Goal: Register for event/course

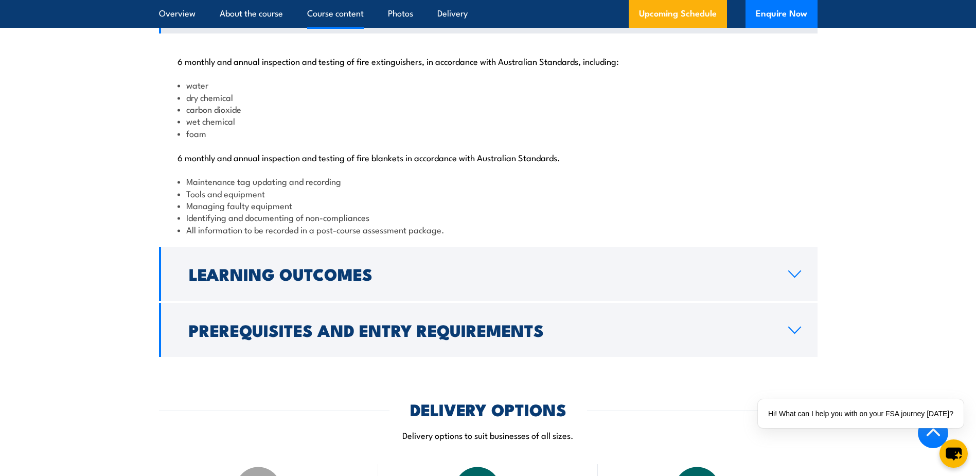
scroll to position [1029, 0]
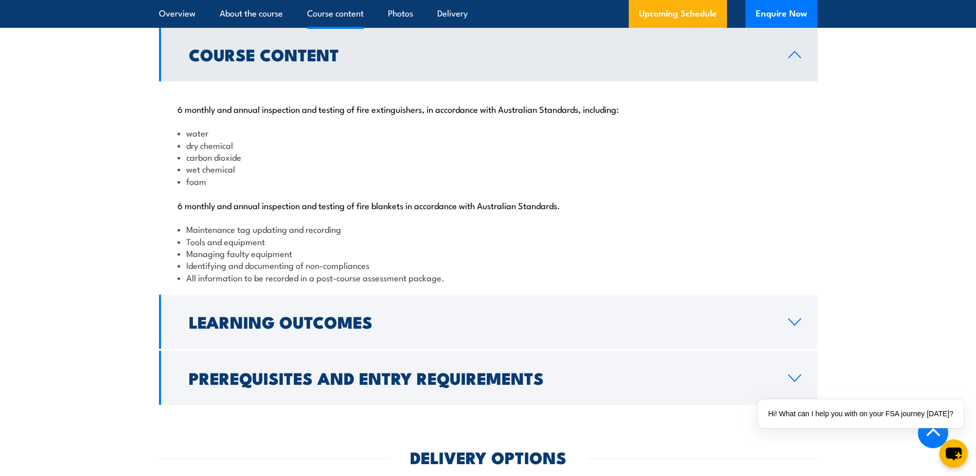
click at [778, 138] on li "water" at bounding box center [489, 133] width 622 height 12
click at [798, 59] on icon at bounding box center [795, 54] width 14 height 8
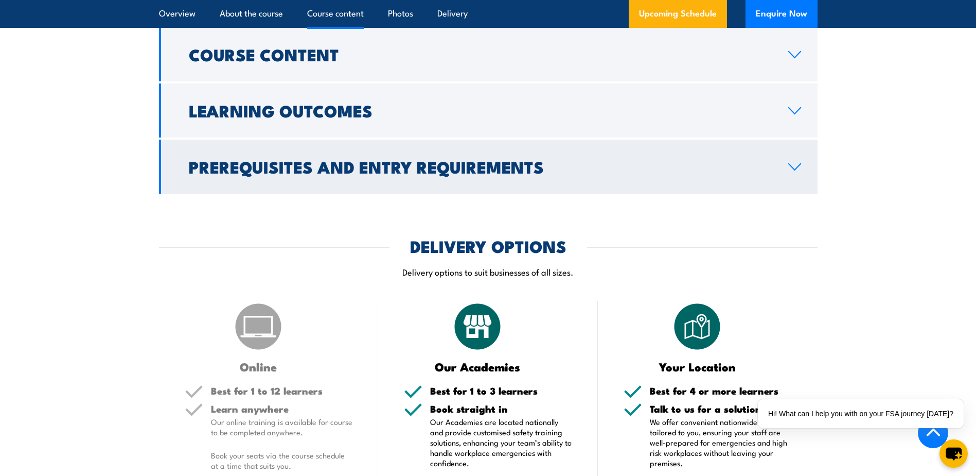
click at [785, 194] on link "Prerequisites and Entry Requirements" at bounding box center [488, 166] width 659 height 54
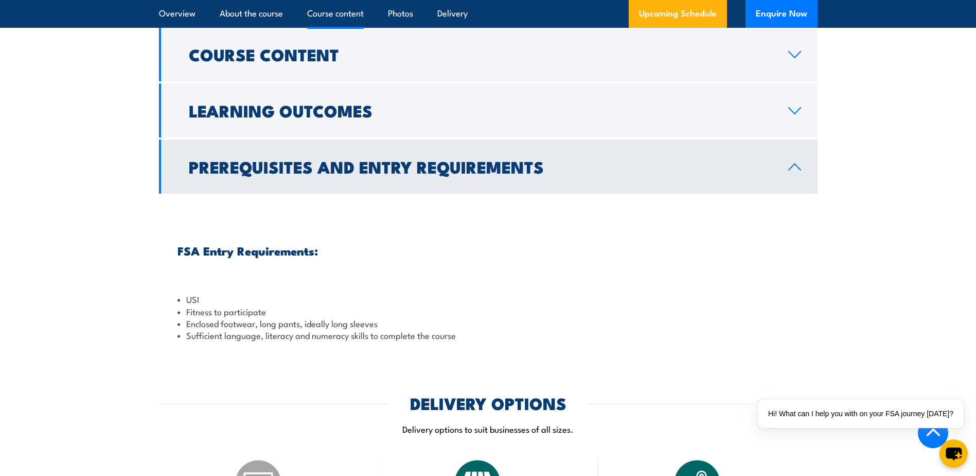
click at [785, 194] on link "Prerequisites and Entry Requirements" at bounding box center [488, 166] width 659 height 54
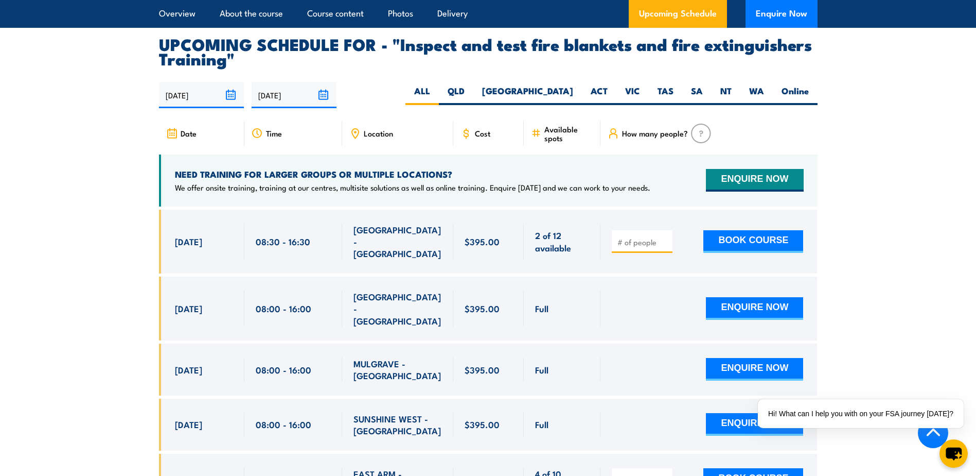
scroll to position [1638, 0]
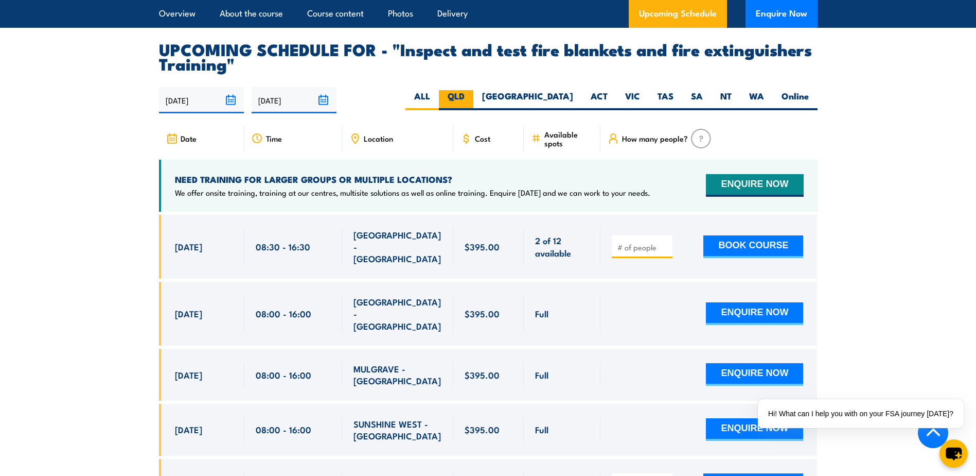
click at [474, 110] on label "QLD" at bounding box center [456, 100] width 34 height 20
click at [471, 97] on input "QLD" at bounding box center [468, 93] width 7 height 7
radio input "true"
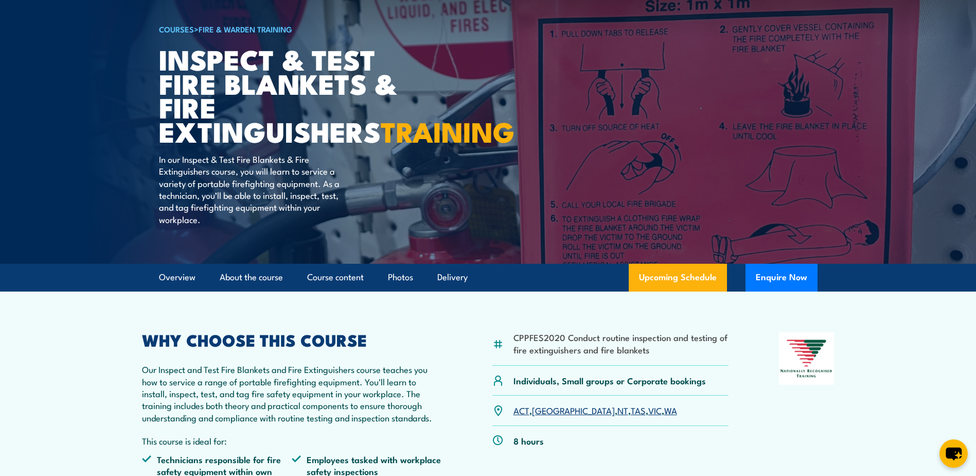
scroll to position [154, 0]
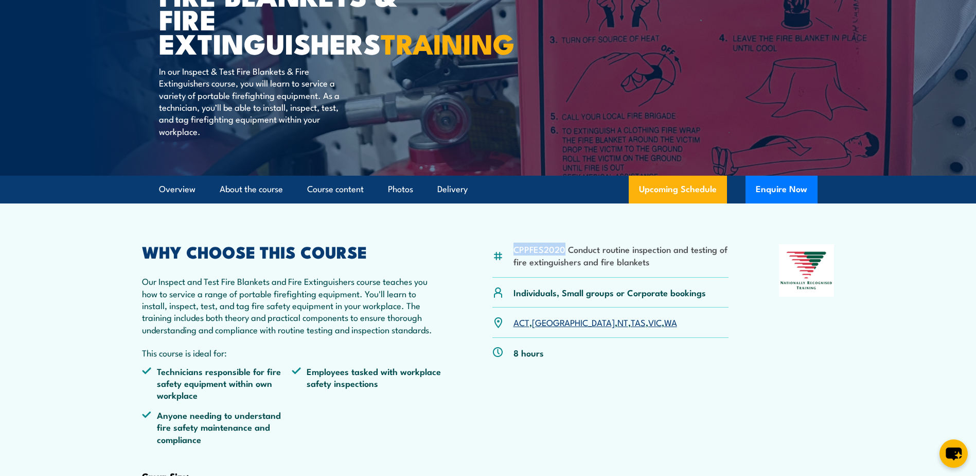
drag, startPoint x: 562, startPoint y: 273, endPoint x: 515, endPoint y: 276, distance: 46.9
click at [515, 267] on li "CPPFES2020 Conduct routine inspection and testing of fire extinguishers and fir…" at bounding box center [622, 255] width 216 height 24
copy li "CPPFES2020"
click at [868, 423] on section "CPPFES2020 Conduct routine inspection and testing of fire extinguishers and fir…" at bounding box center [488, 395] width 976 height 385
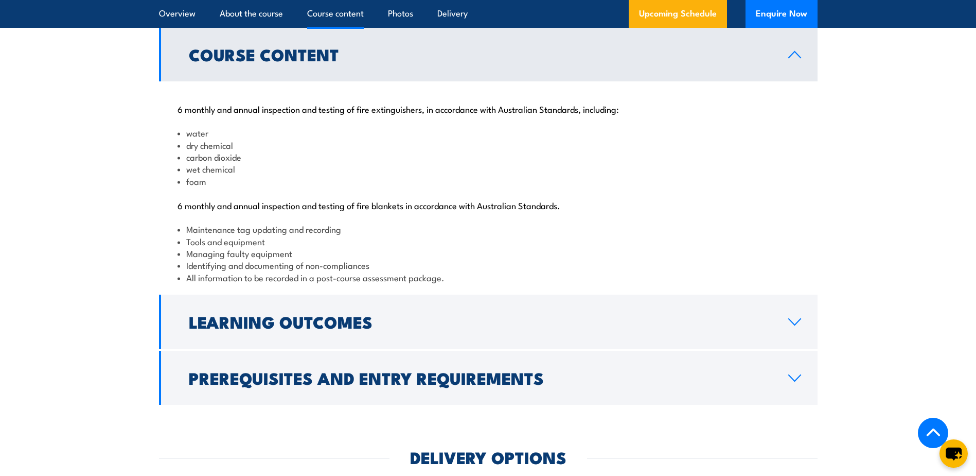
scroll to position [1287, 0]
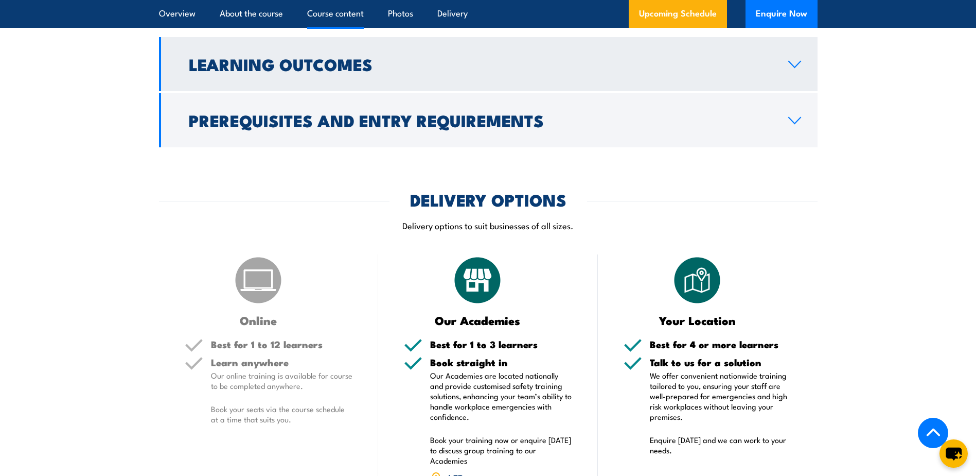
click at [796, 68] on icon at bounding box center [795, 64] width 14 height 8
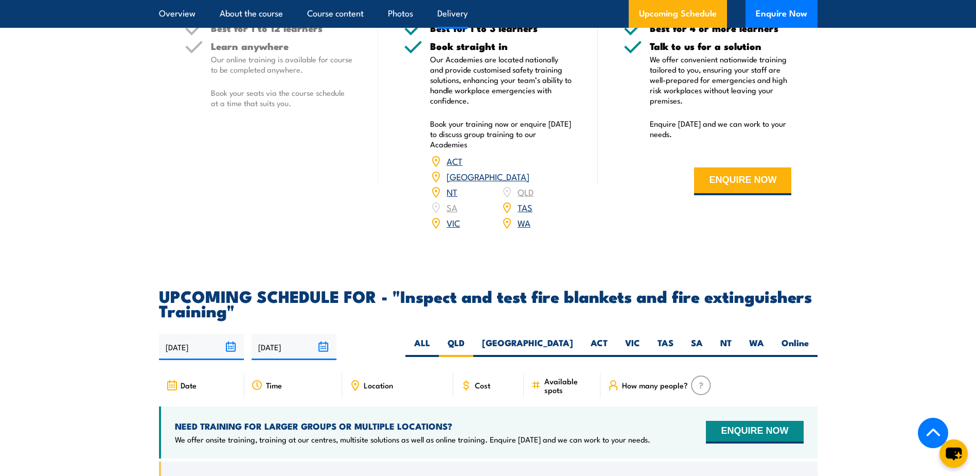
scroll to position [1483, 0]
